Goal: Check status

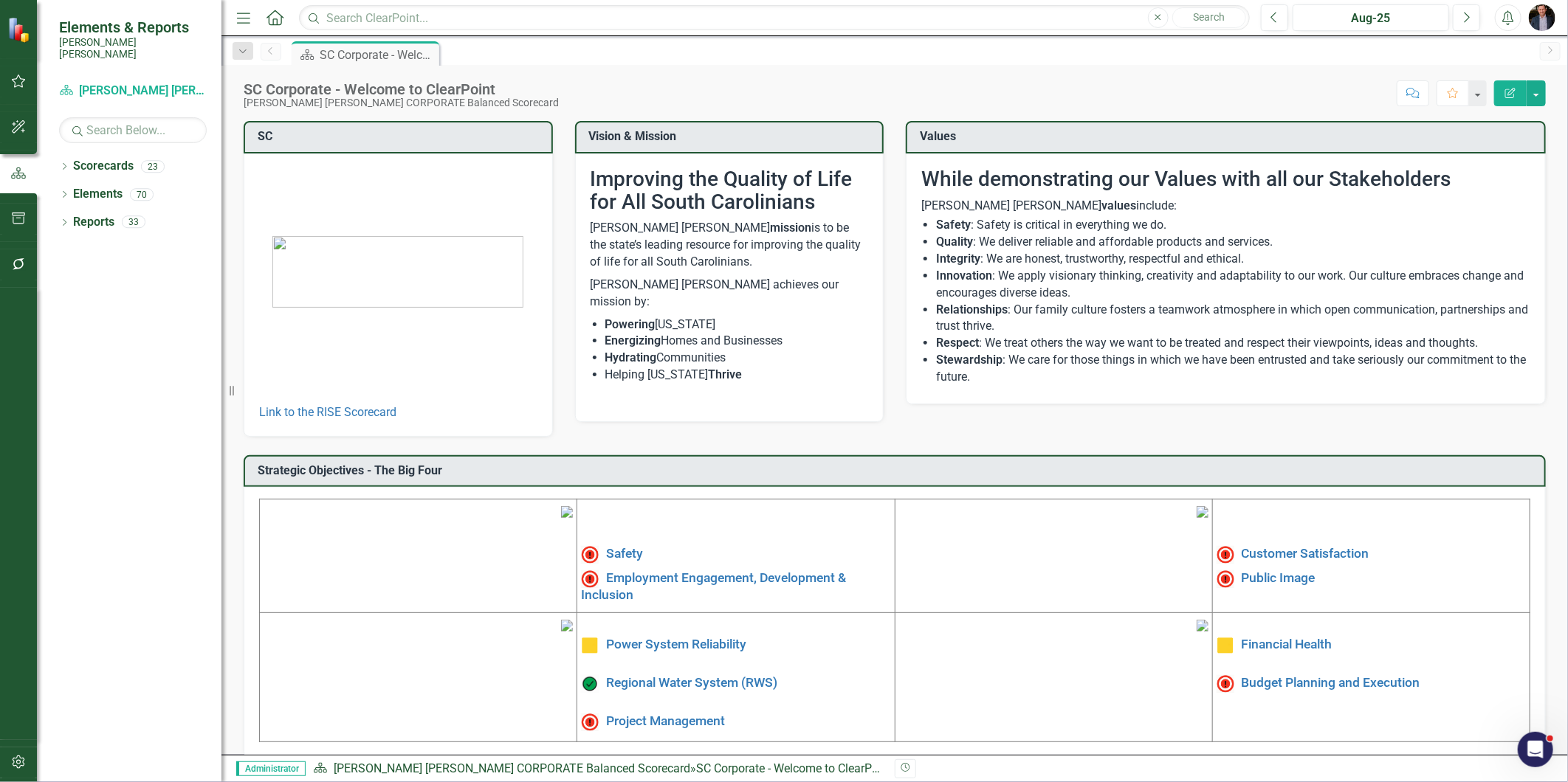
click at [1383, 422] on div "SC Link to the RISE Scorecard Vision & Mission Improving the Quality of Life fo…" at bounding box center [895, 269] width 1325 height 334
click at [1286, 577] on link "Public Image" at bounding box center [1279, 578] width 74 height 14
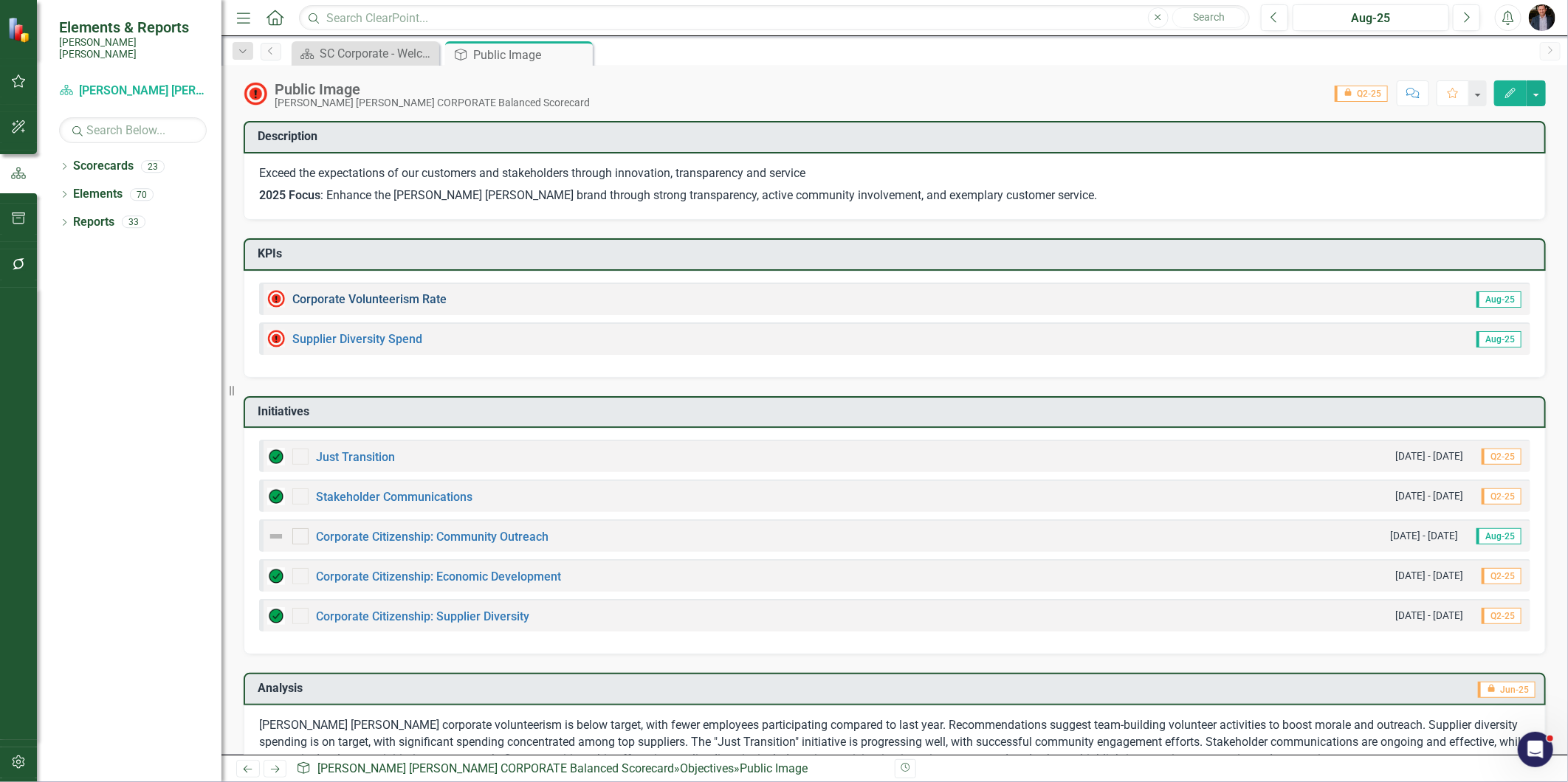
click at [381, 294] on link "Corporate Volunteerism Rate" at bounding box center [369, 299] width 154 height 14
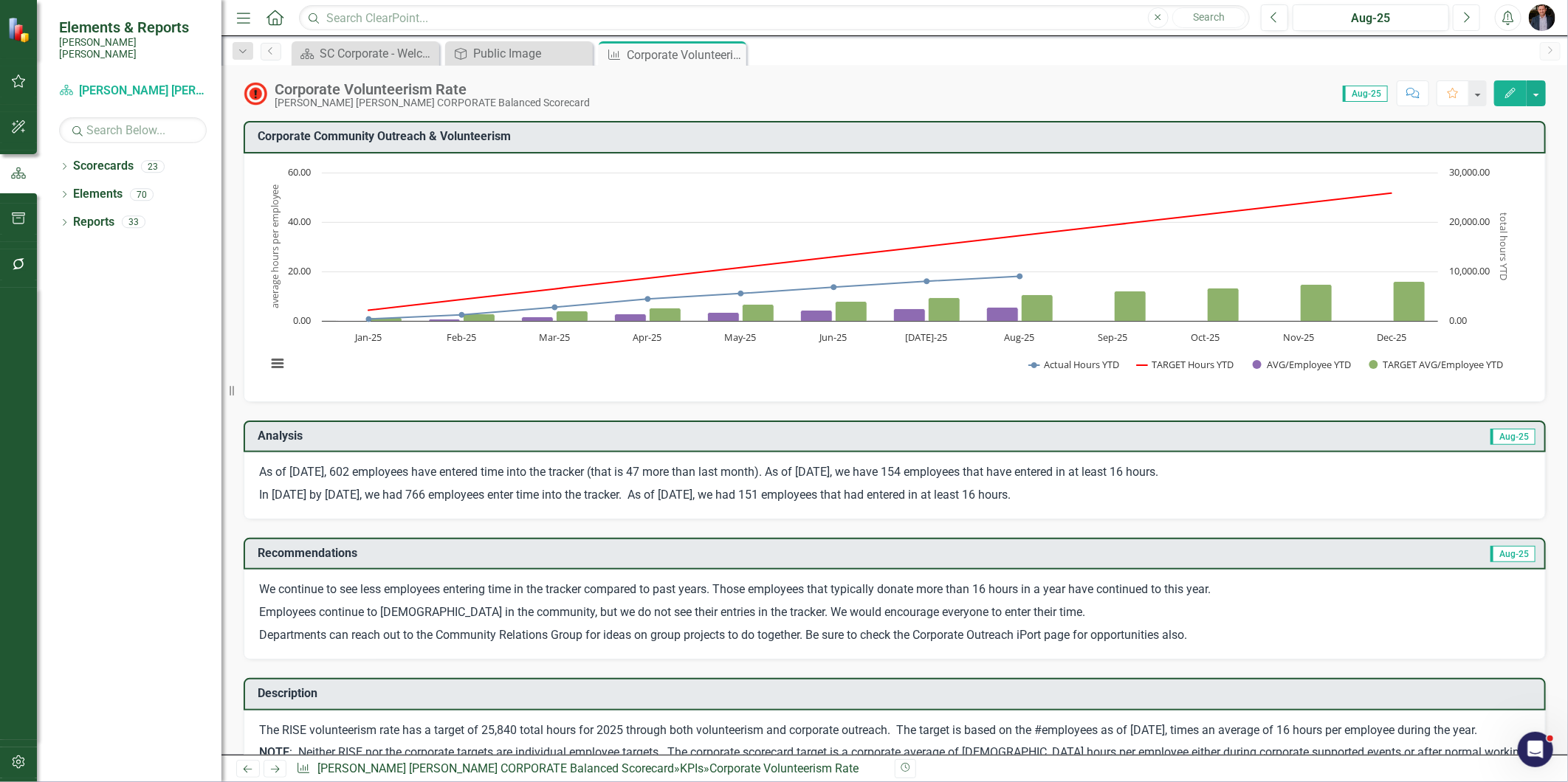
click at [1464, 18] on icon "Next" at bounding box center [1467, 18] width 9 height 14
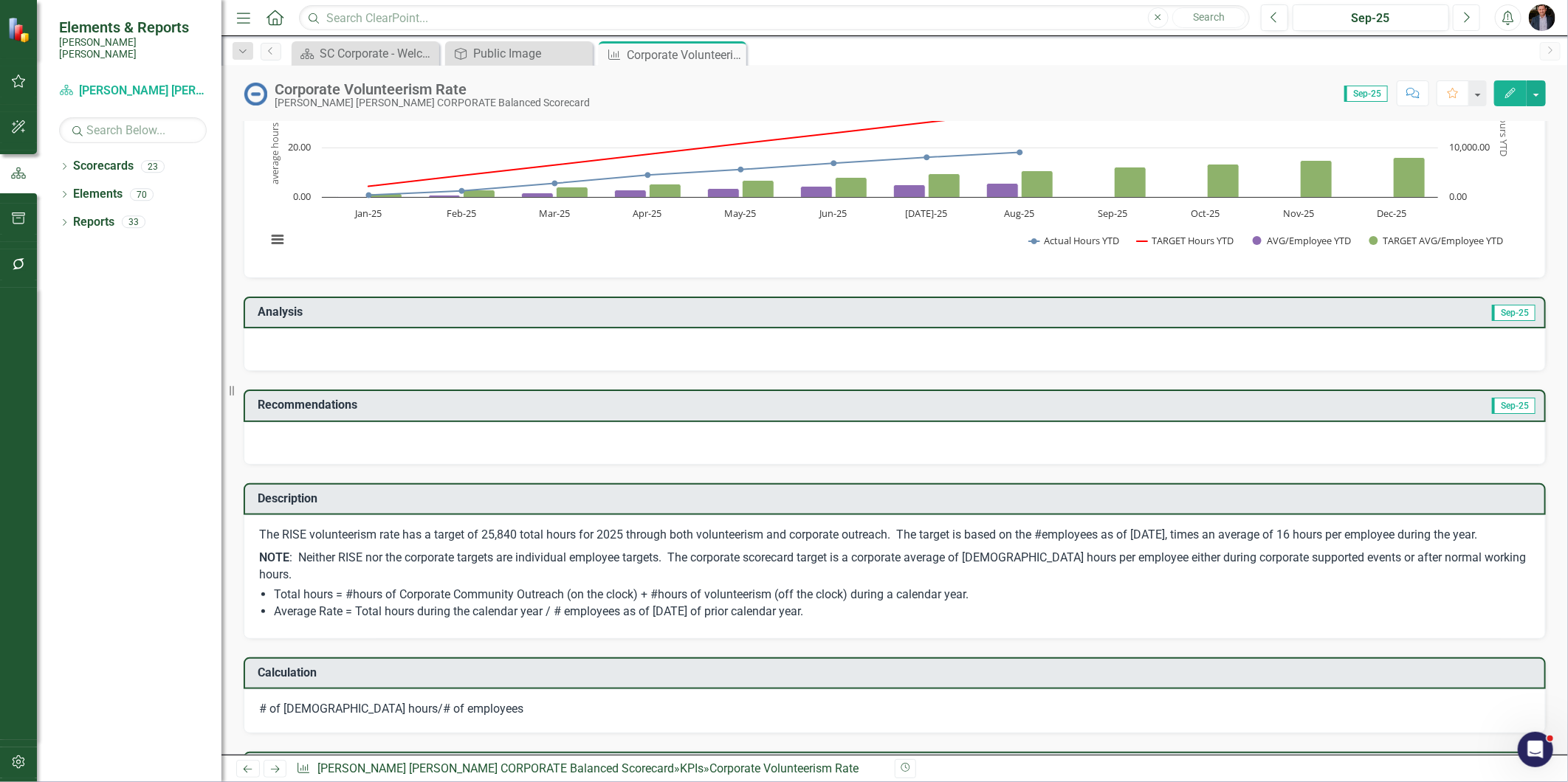
scroll to position [37, 0]
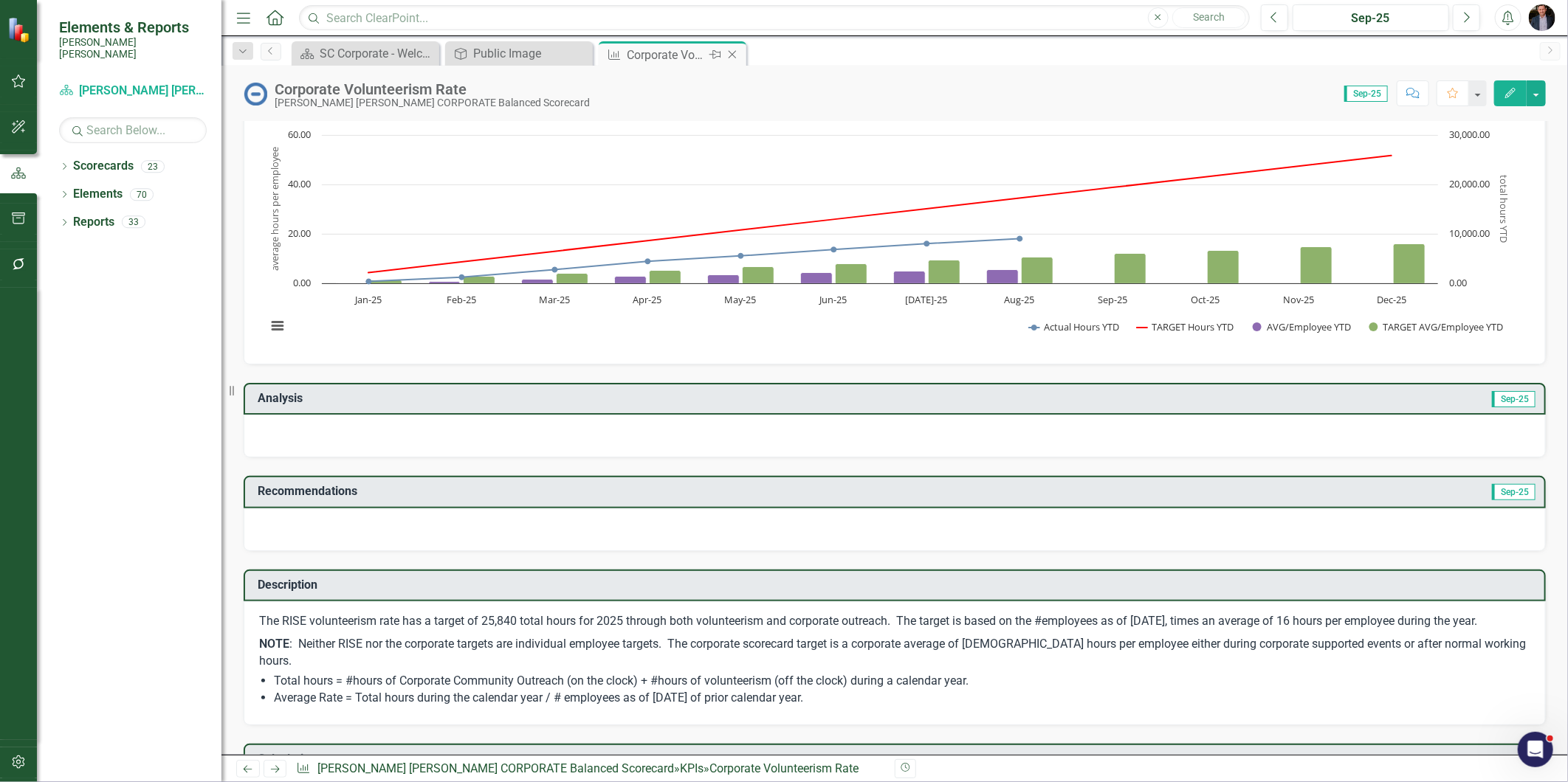
click at [729, 53] on icon "Close" at bounding box center [732, 54] width 14 height 12
